Goal: Information Seeking & Learning: Understand process/instructions

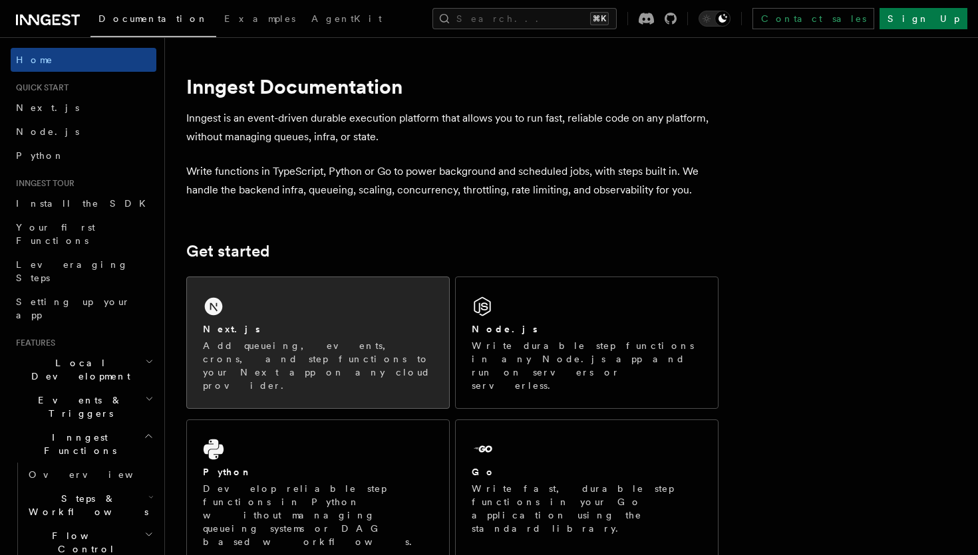
click at [258, 339] on p "Add queueing, events, crons, and step functions to your Next app on any cloud p…" at bounding box center [318, 365] width 230 height 53
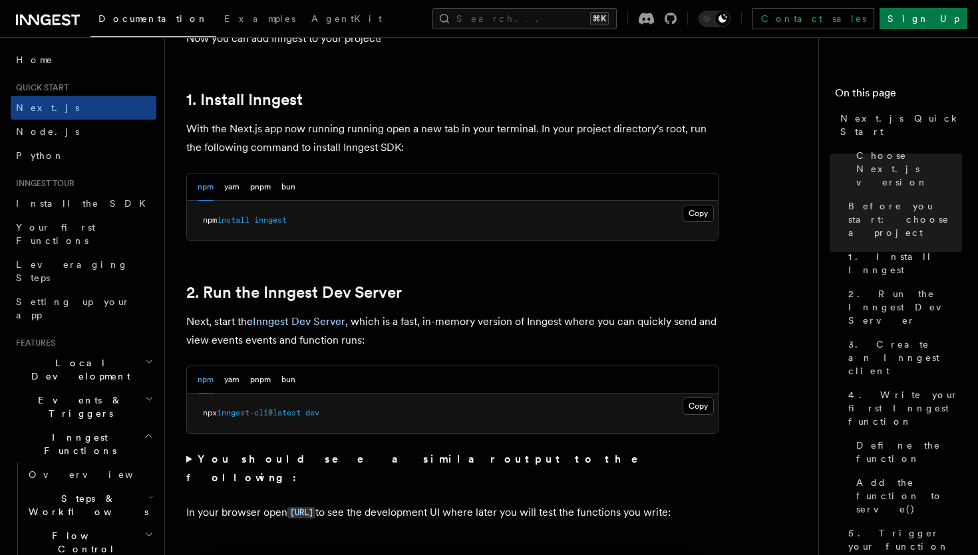
scroll to position [708, 0]
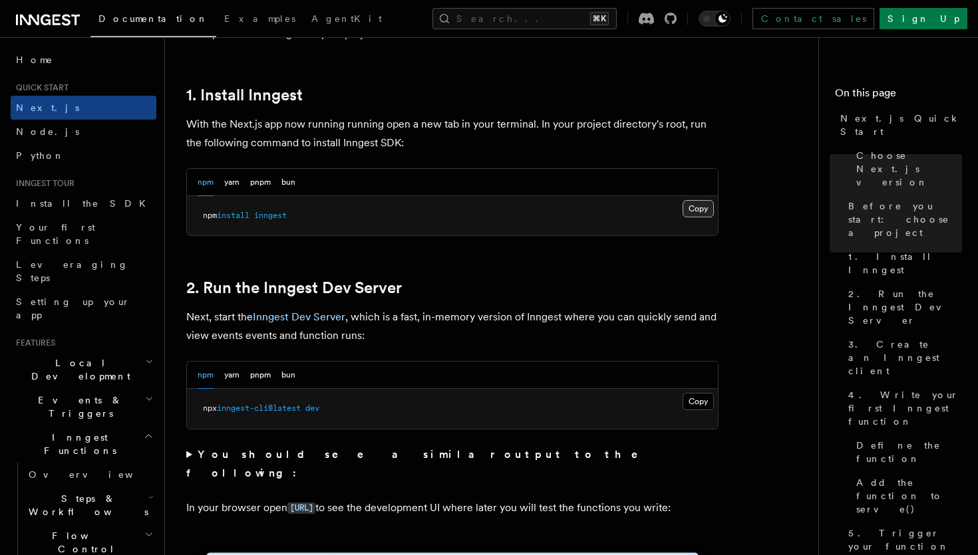
click at [696, 212] on button "Copy Copied" at bounding box center [698, 208] width 31 height 17
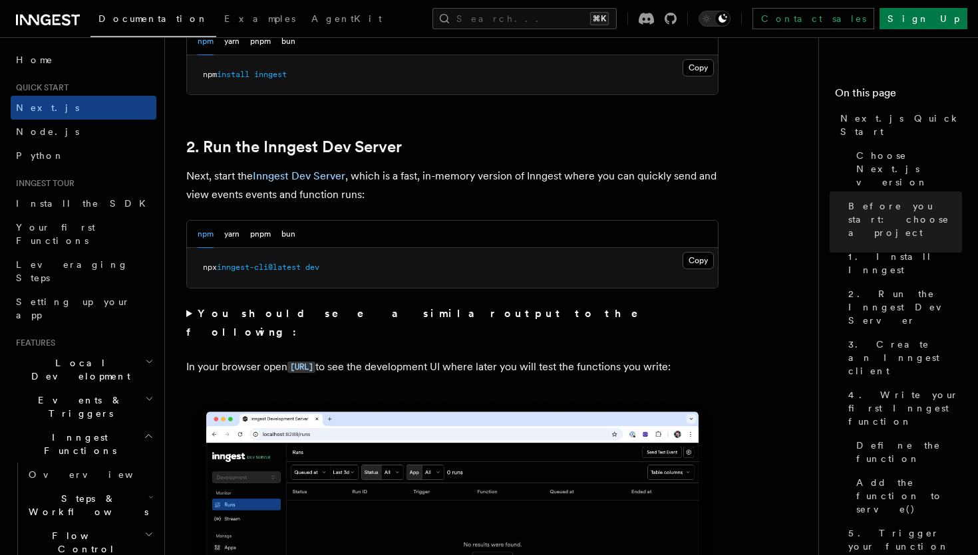
scroll to position [852, 0]
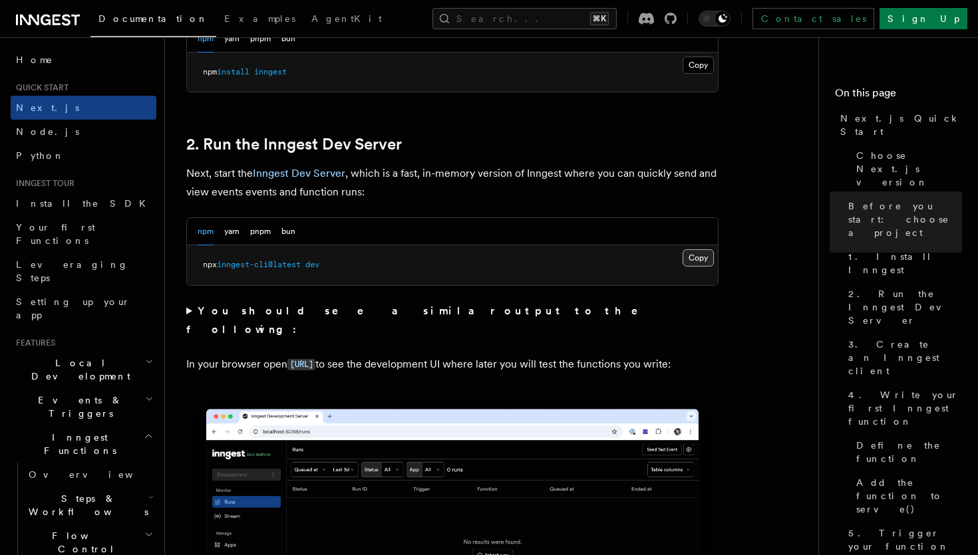
click at [691, 253] on button "Copy Copied" at bounding box center [698, 257] width 31 height 17
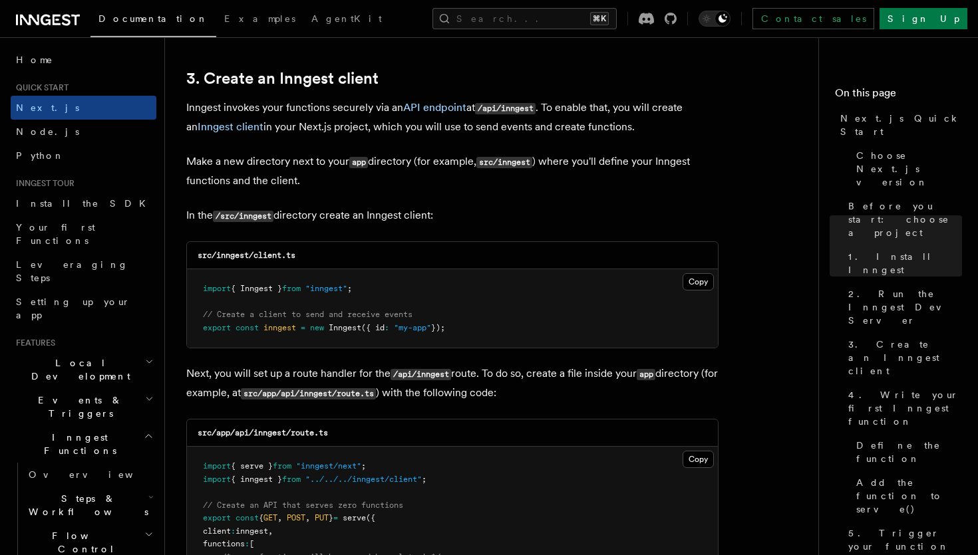
scroll to position [1556, 0]
click at [700, 285] on button "Copy Copied" at bounding box center [698, 281] width 31 height 17
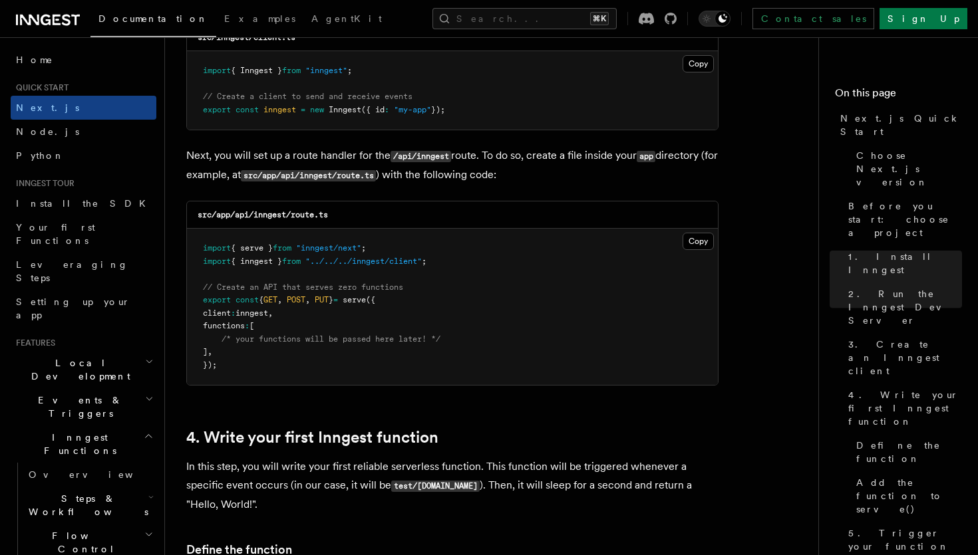
scroll to position [1781, 0]
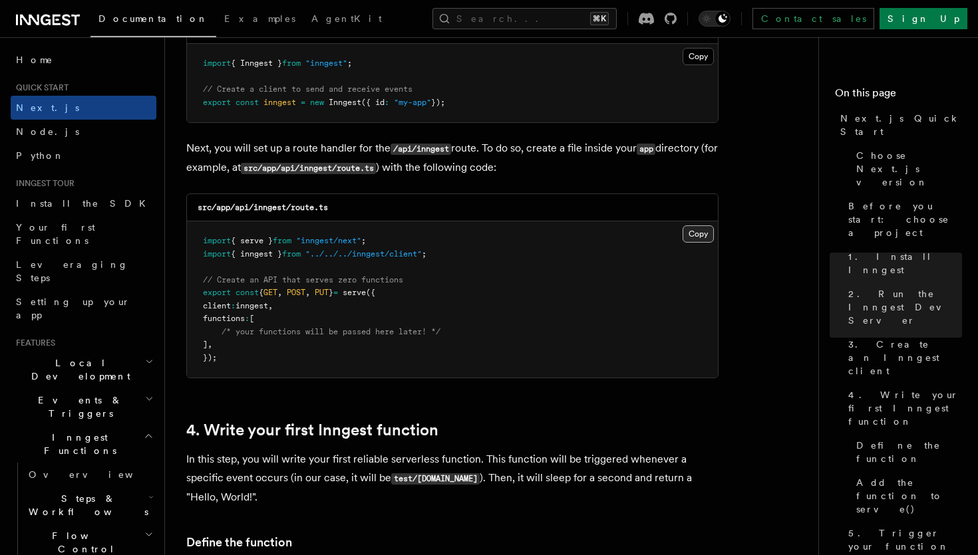
click at [691, 235] on button "Copy Copied" at bounding box center [698, 234] width 31 height 17
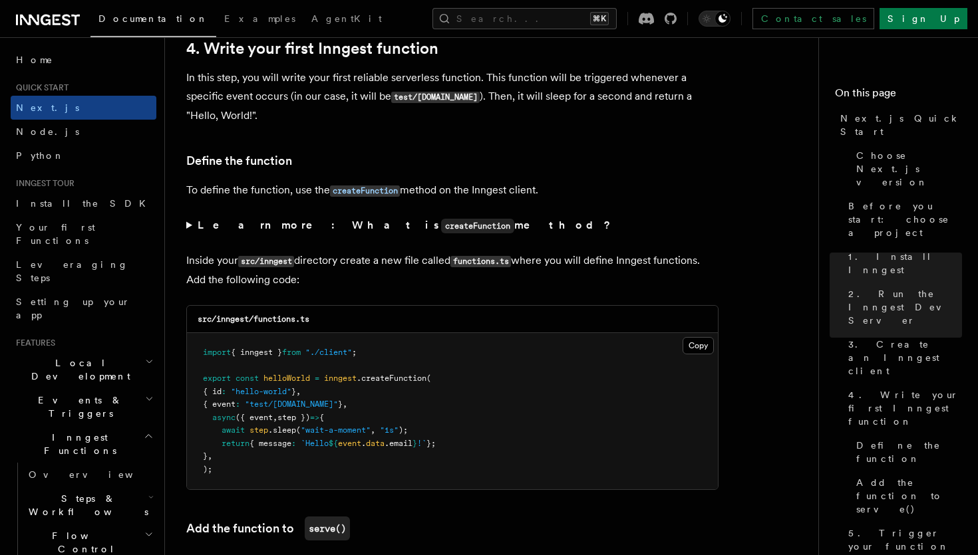
scroll to position [2168, 0]
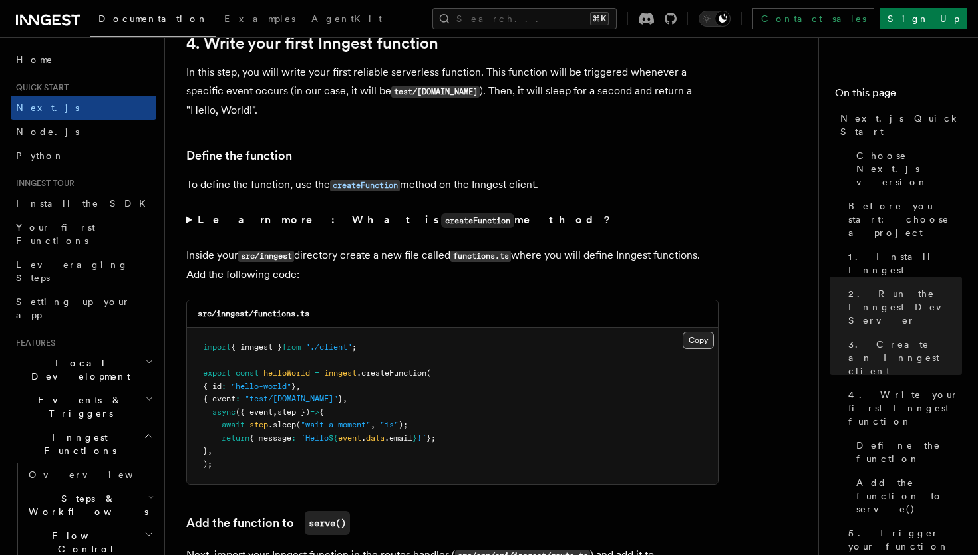
click at [700, 345] on button "Copy Copied" at bounding box center [698, 340] width 31 height 17
